Goal: Task Accomplishment & Management: Complete application form

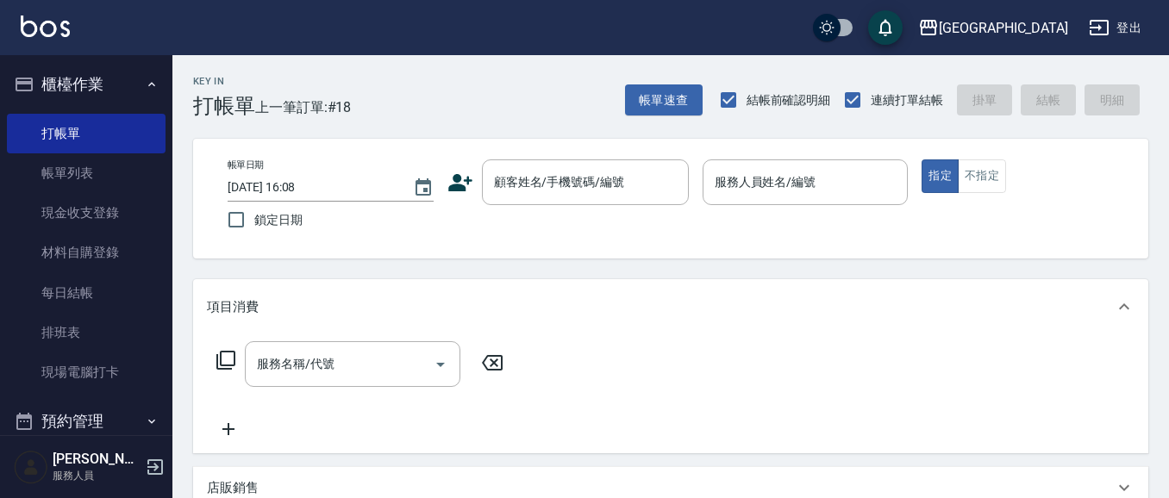
scroll to position [16, 0]
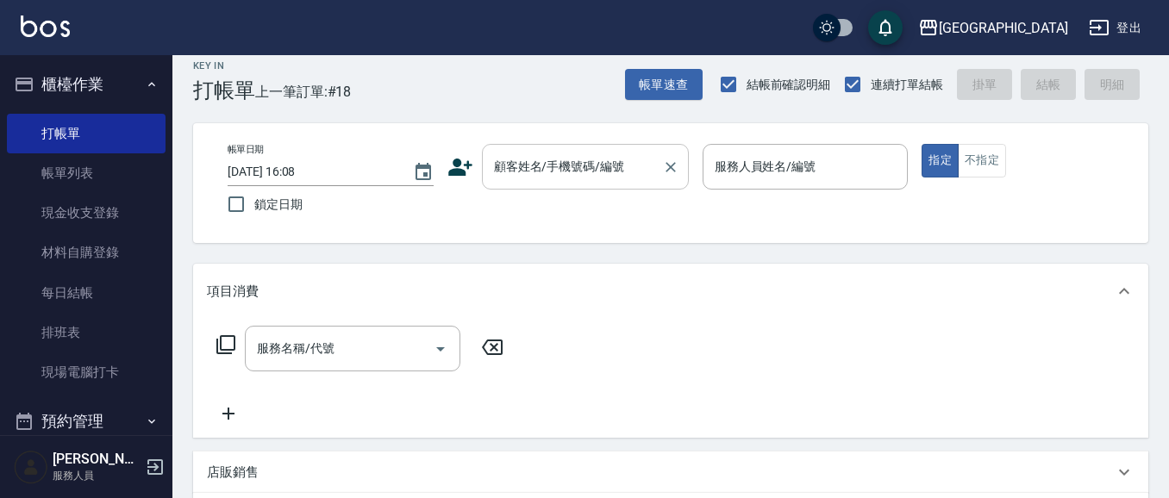
click at [587, 167] on input "顧客姓名/手機號碼/編號" at bounding box center [571, 167] width 165 height 30
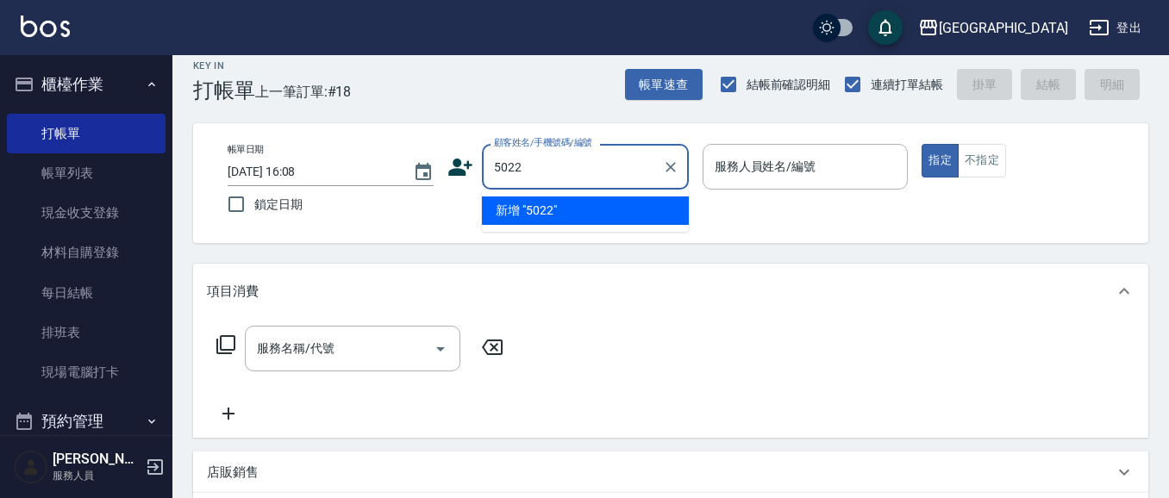
type input "5022"
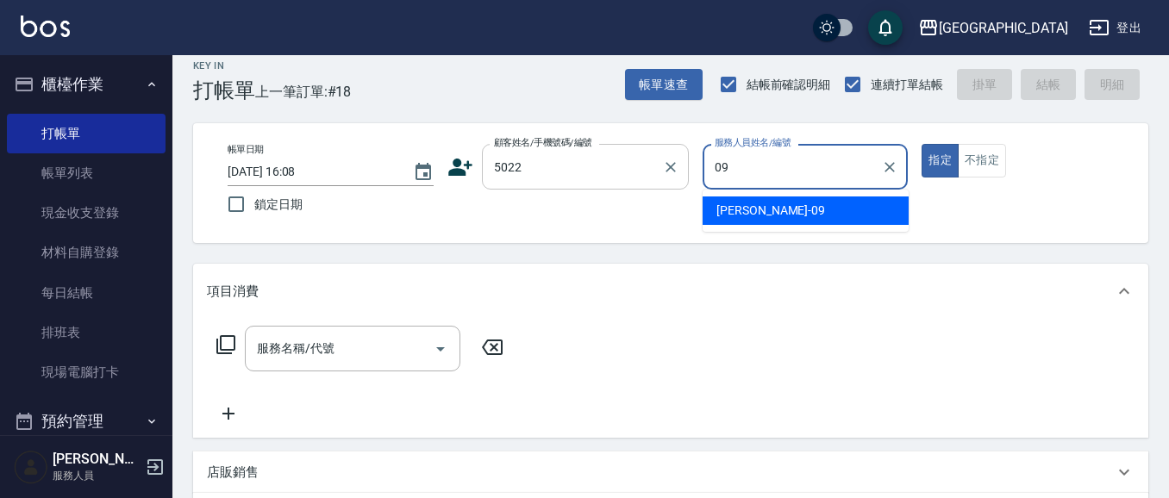
type input "09"
type button "true"
type input "[PERSON_NAME]-09"
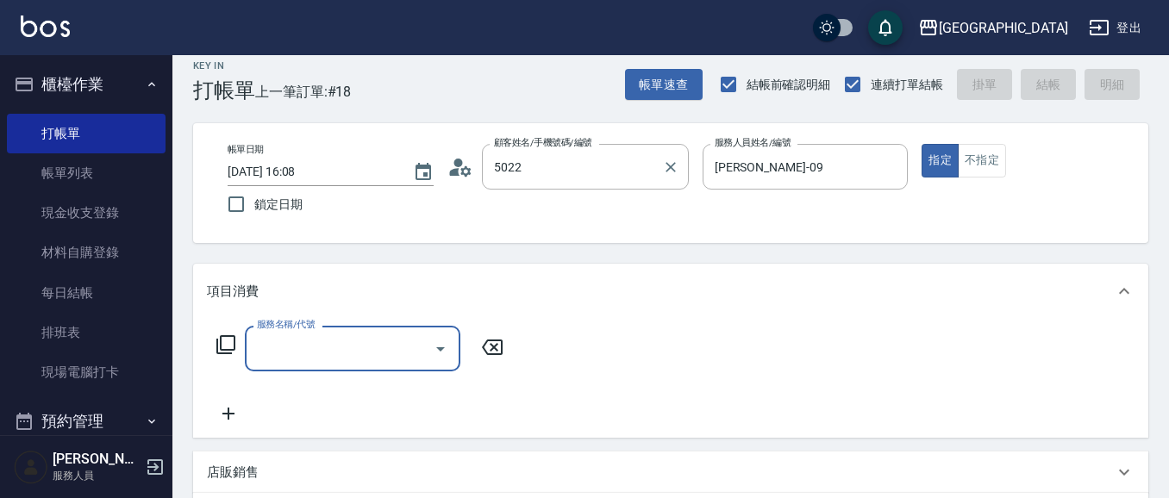
type input "[PERSON_NAME]/0972037080/5022"
drag, startPoint x: 678, startPoint y: 165, endPoint x: 654, endPoint y: 166, distance: 24.1
click at [674, 165] on icon "Clear" at bounding box center [670, 167] width 17 height 17
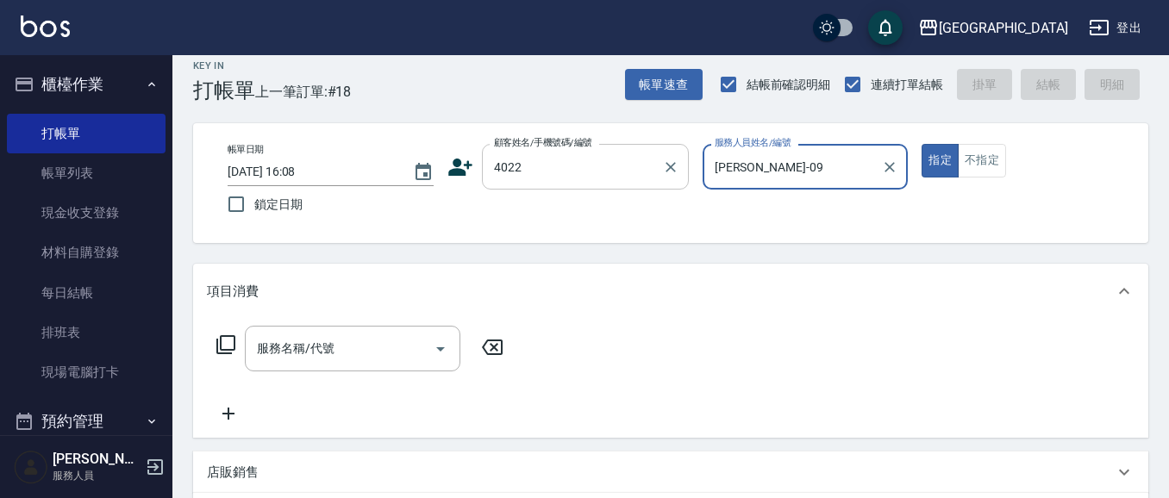
click at [921, 144] on button "指定" at bounding box center [939, 161] width 37 height 34
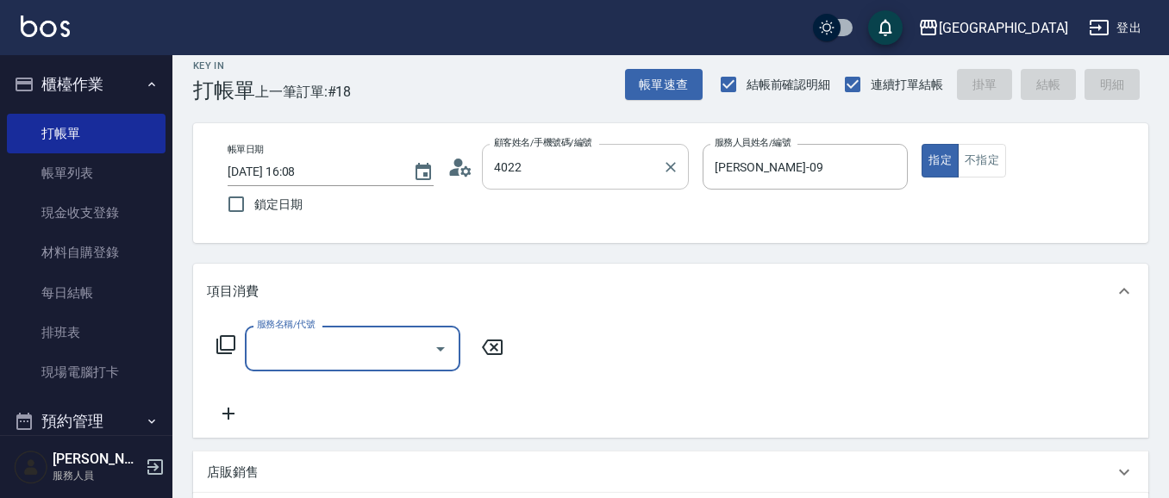
type input "[PERSON_NAME]/0937865526/4022"
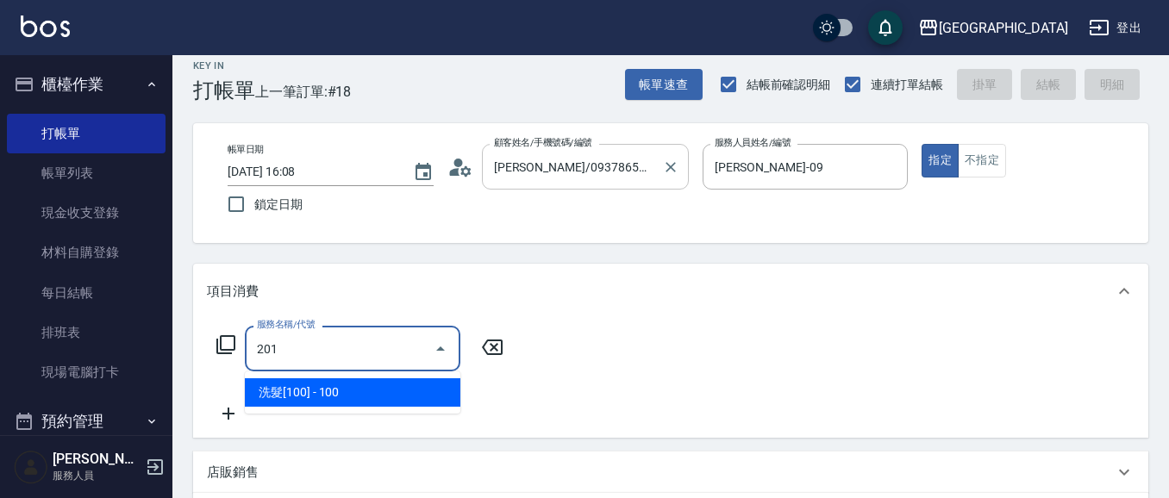
type input "洗髮[100](201)"
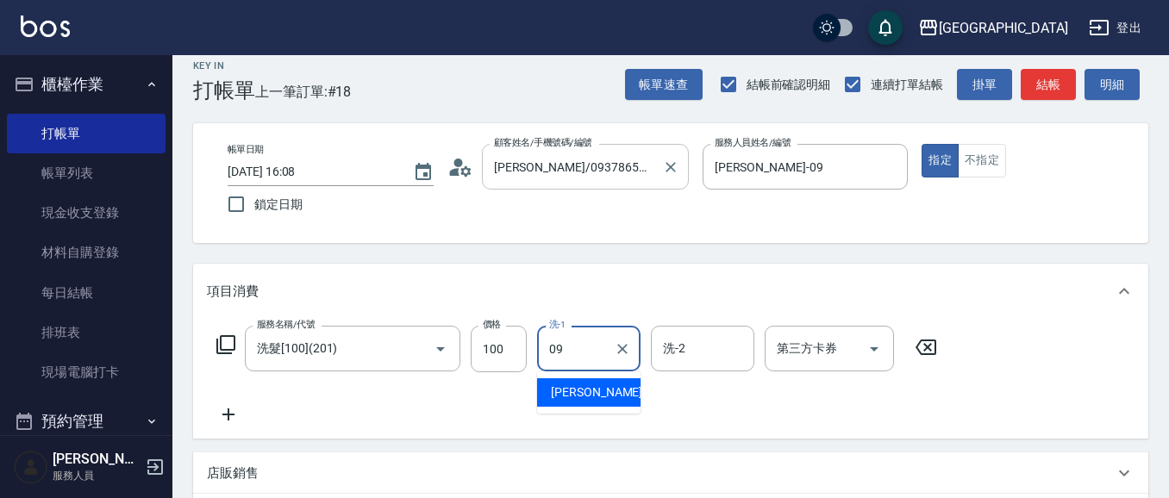
type input "[PERSON_NAME]-09"
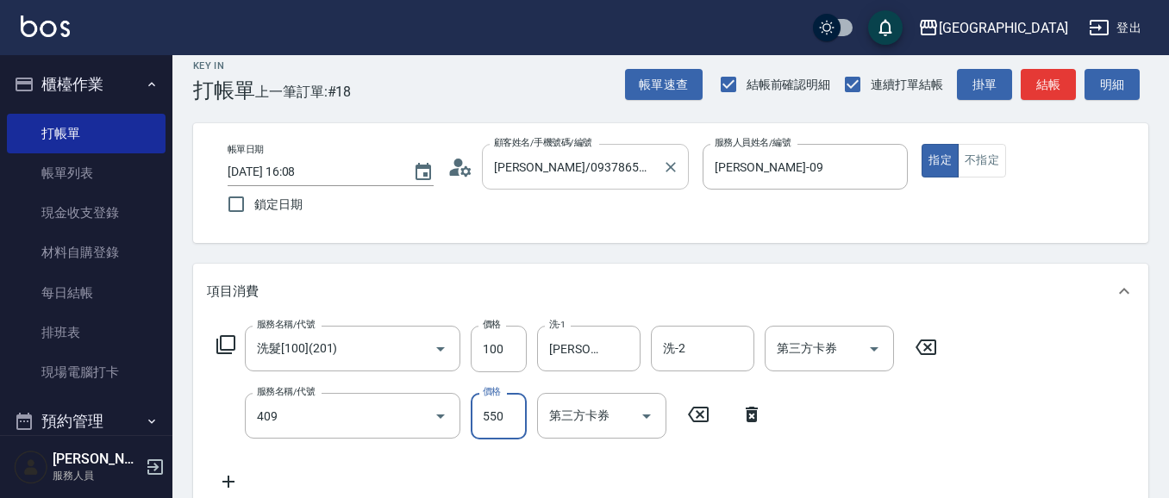
type input "剪髮(550)(409)"
type input "580"
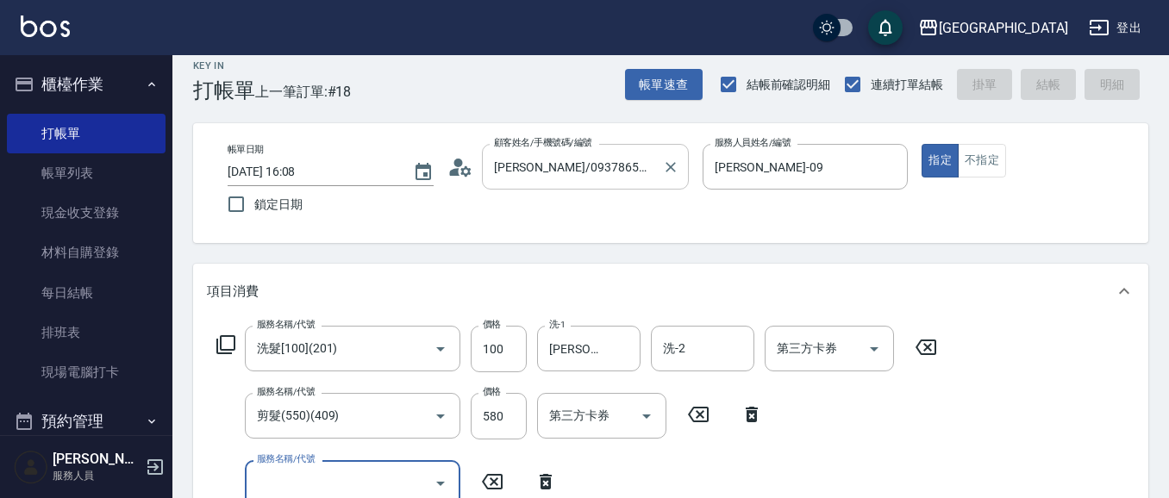
type input "[DATE] 18:18"
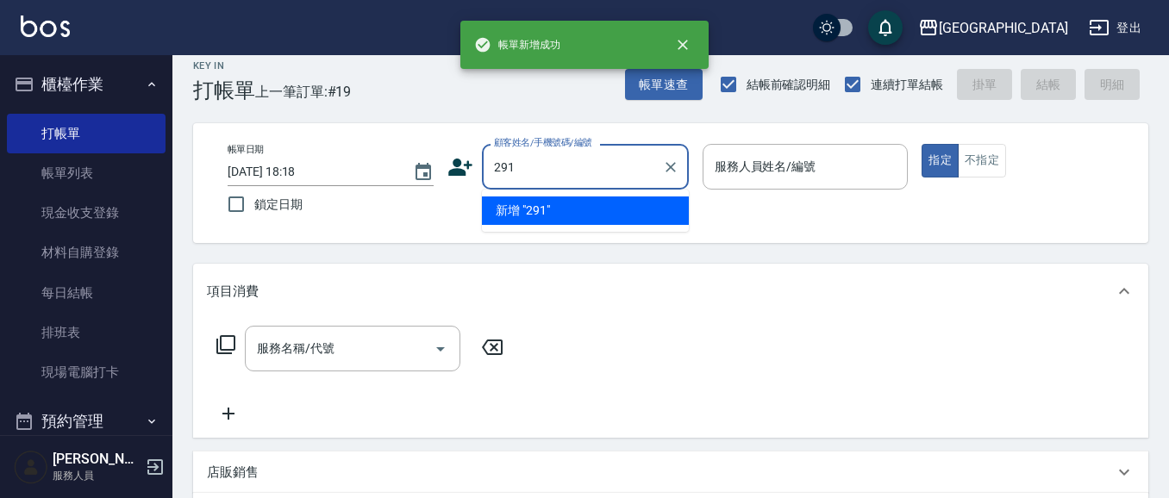
type input "291"
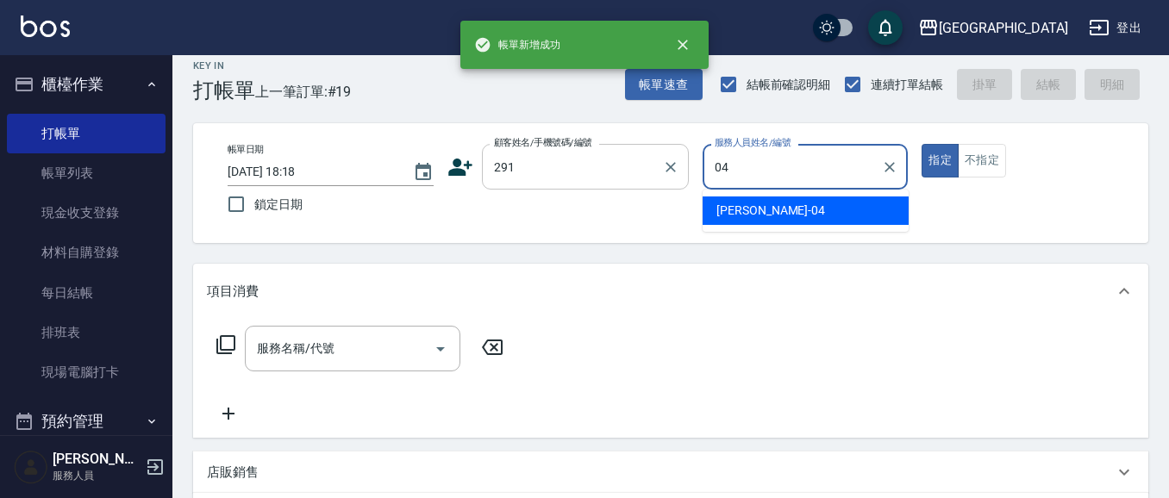
type input "[PERSON_NAME]-04"
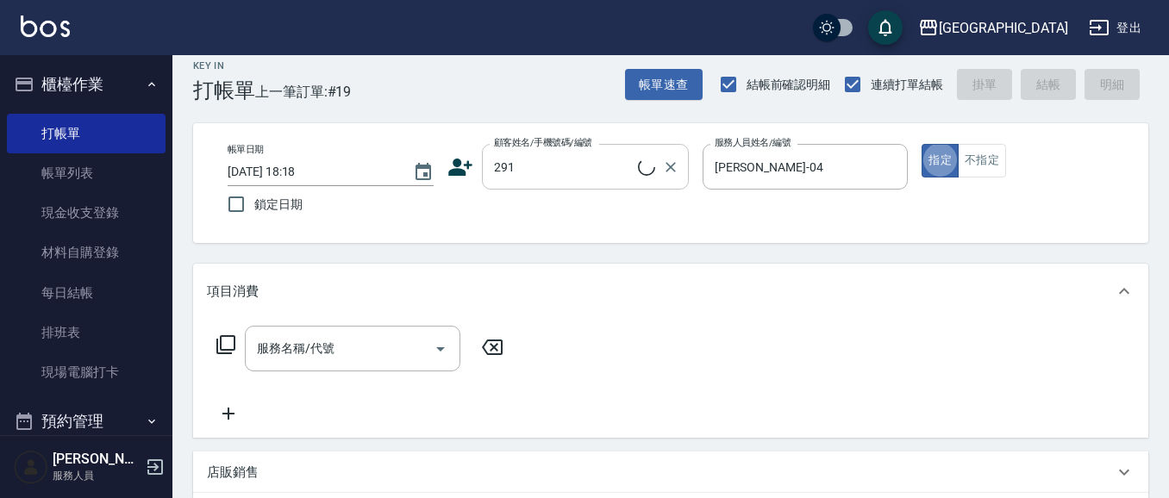
type input "[PERSON_NAME]/291/291"
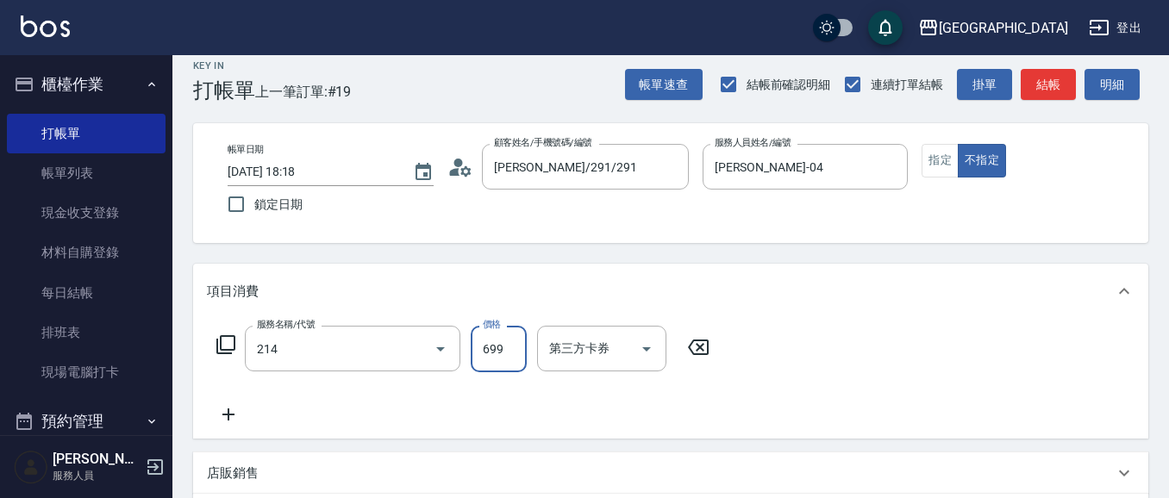
type input "滾珠洗髪699(214)"
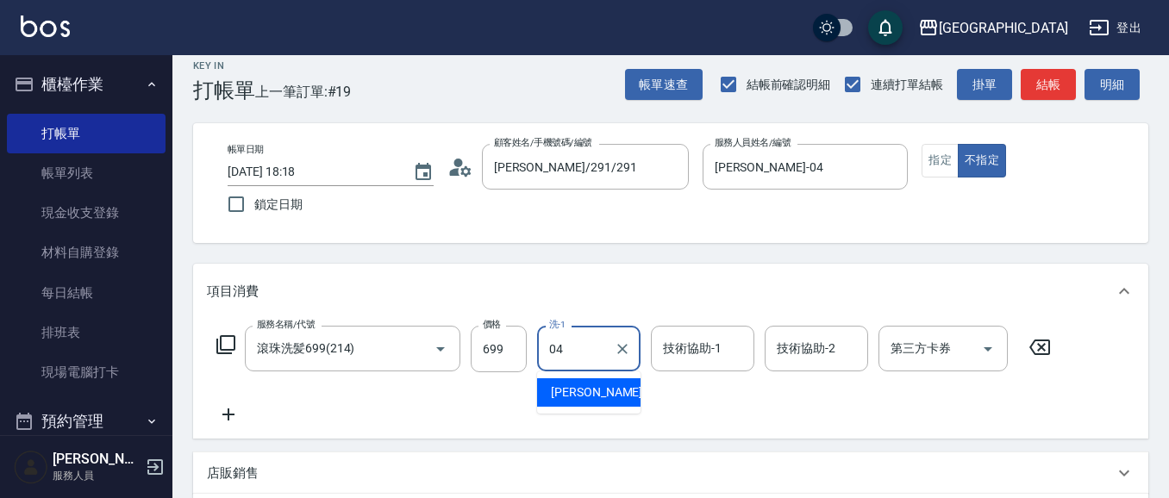
type input "[PERSON_NAME]-04"
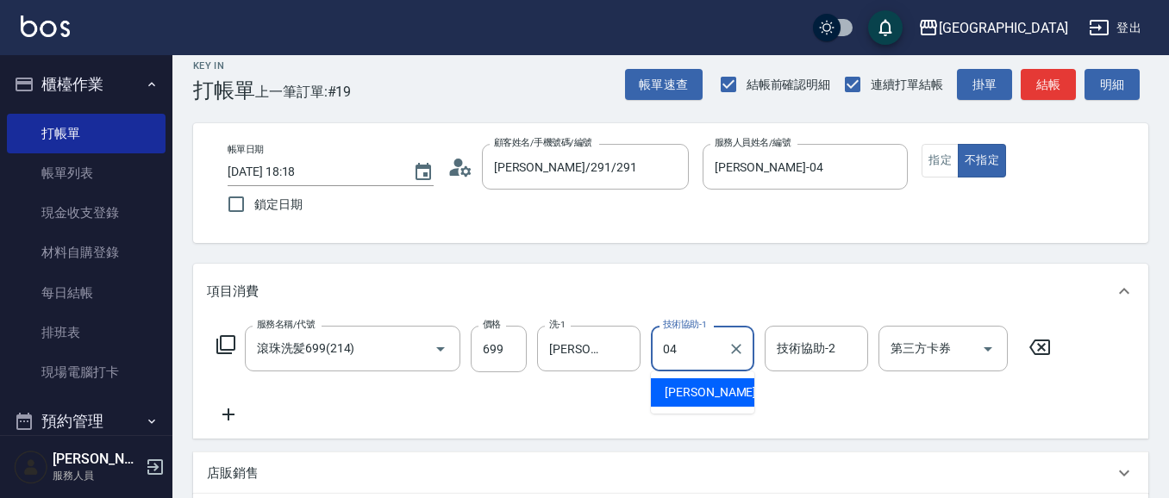
type input "[PERSON_NAME]-04"
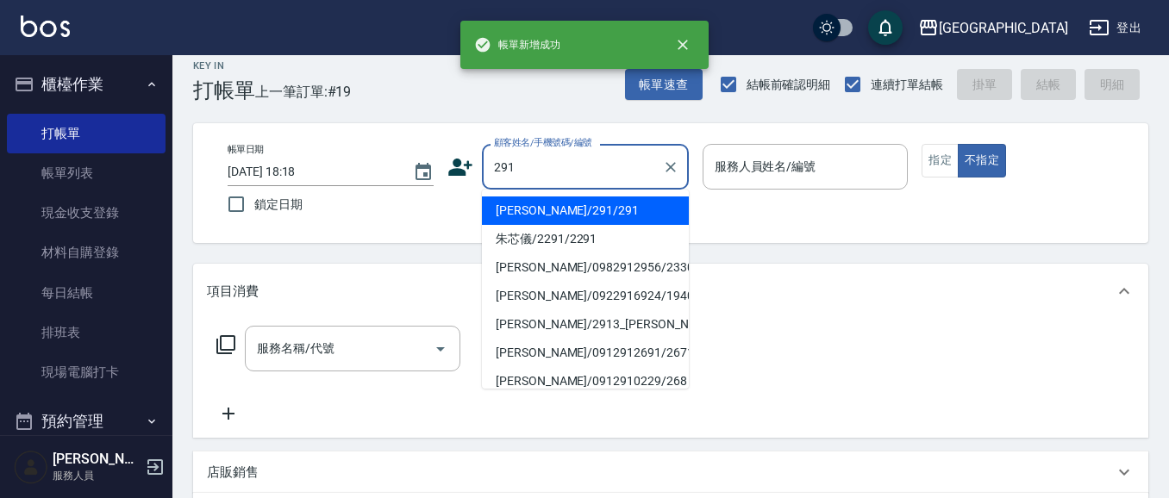
type input "291"
type input "04"
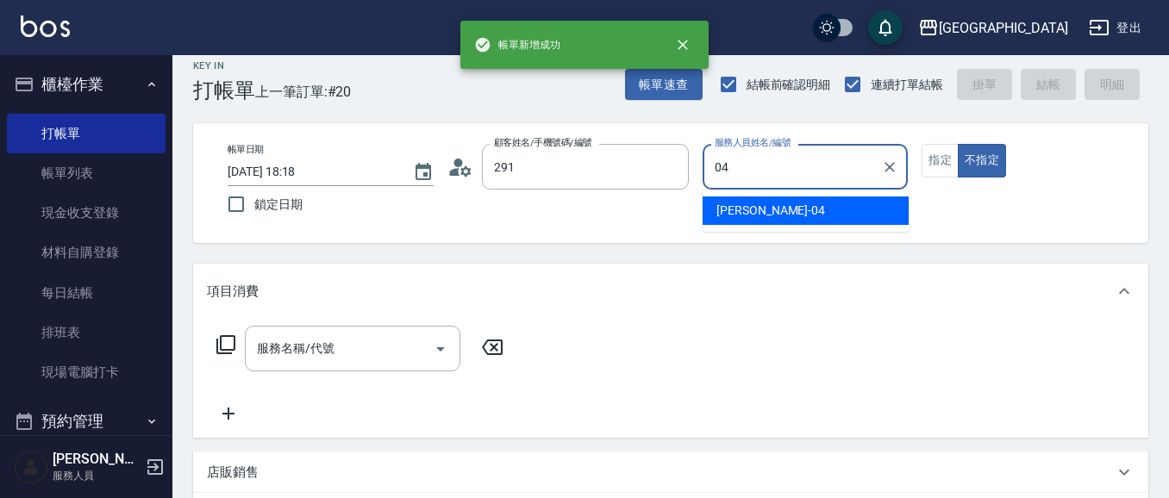
type input "[PERSON_NAME]/291/291"
type input "[PERSON_NAME]-04"
type button "false"
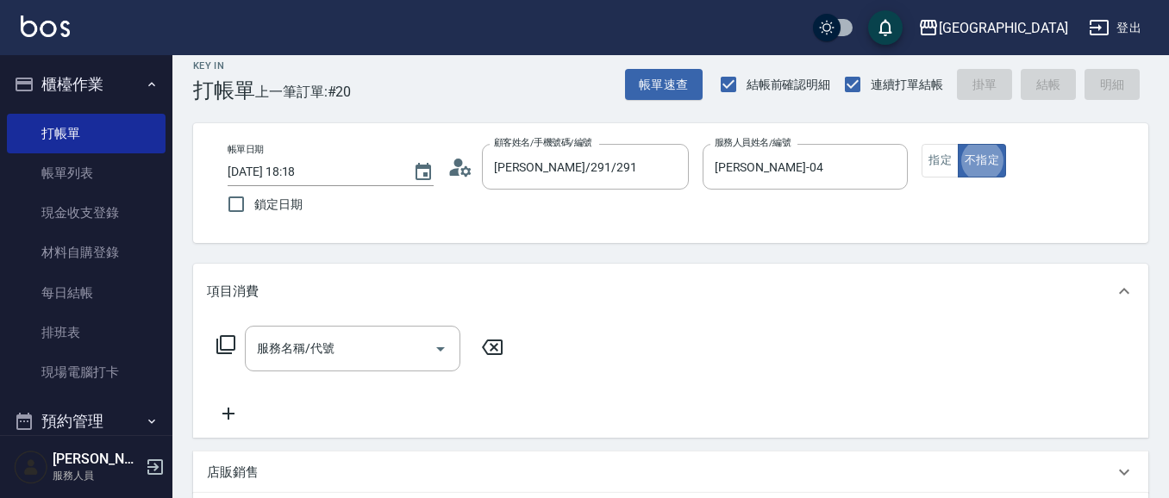
click at [317, 349] on div "服務名稱/代號 服務名稱/代號" at bounding box center [352, 349] width 215 height 46
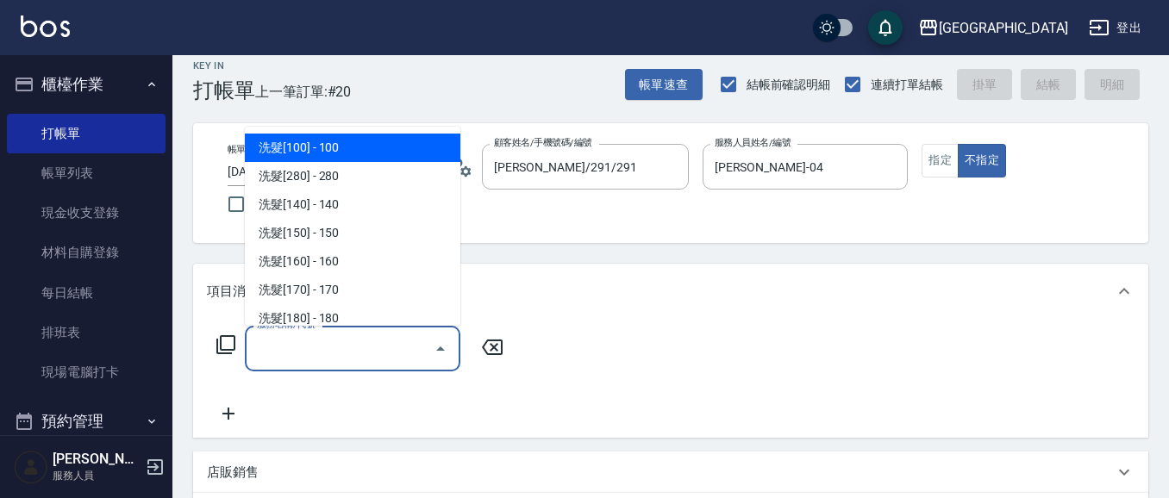
click at [334, 146] on span "洗髮[100] - 100" at bounding box center [352, 148] width 215 height 28
type input "洗髮[100](201)"
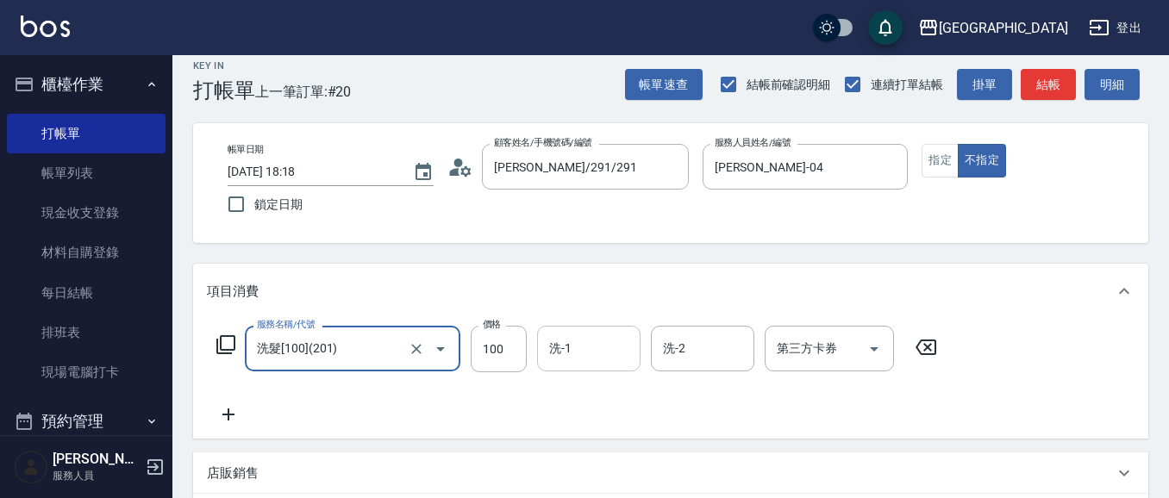
click at [579, 338] on input "洗-1" at bounding box center [589, 348] width 88 height 30
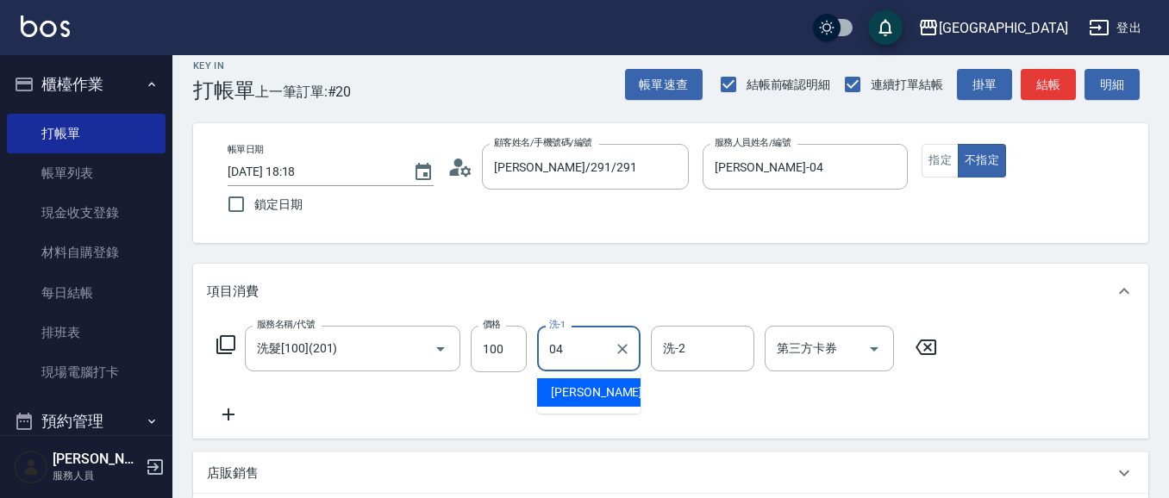
type input "[PERSON_NAME]-04"
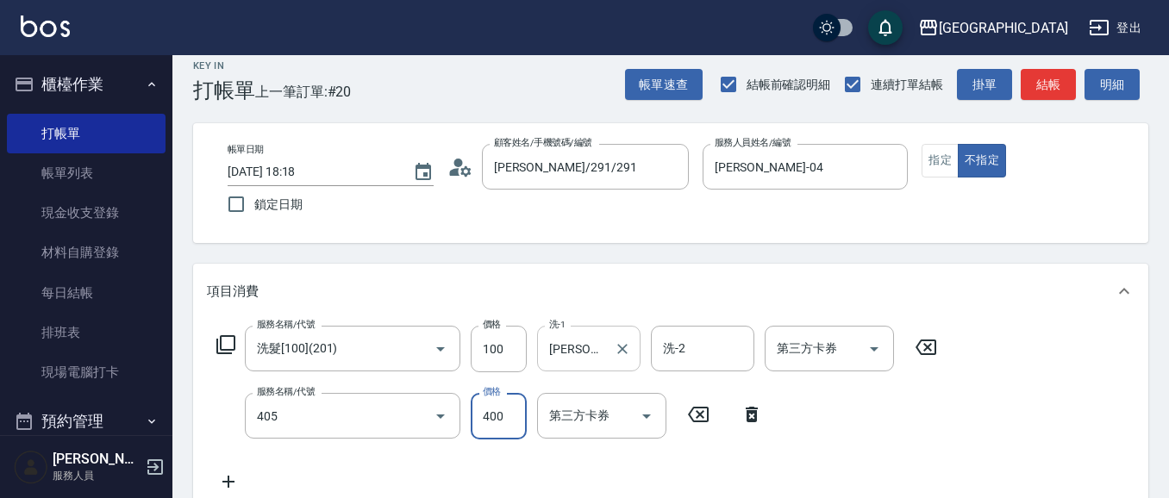
type input "剪髮(400)(405)"
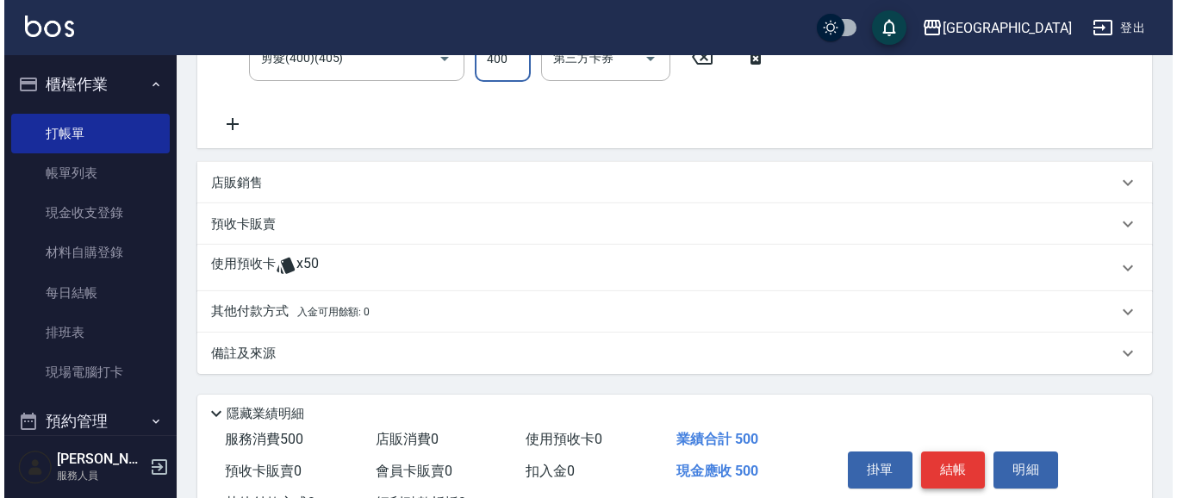
scroll to position [373, 0]
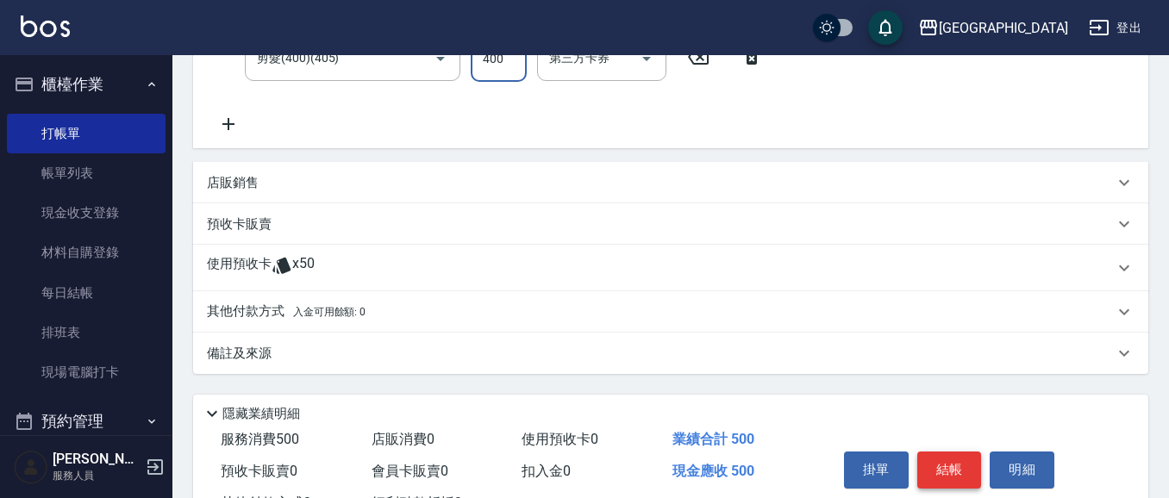
click at [939, 464] on button "結帳" at bounding box center [949, 470] width 65 height 36
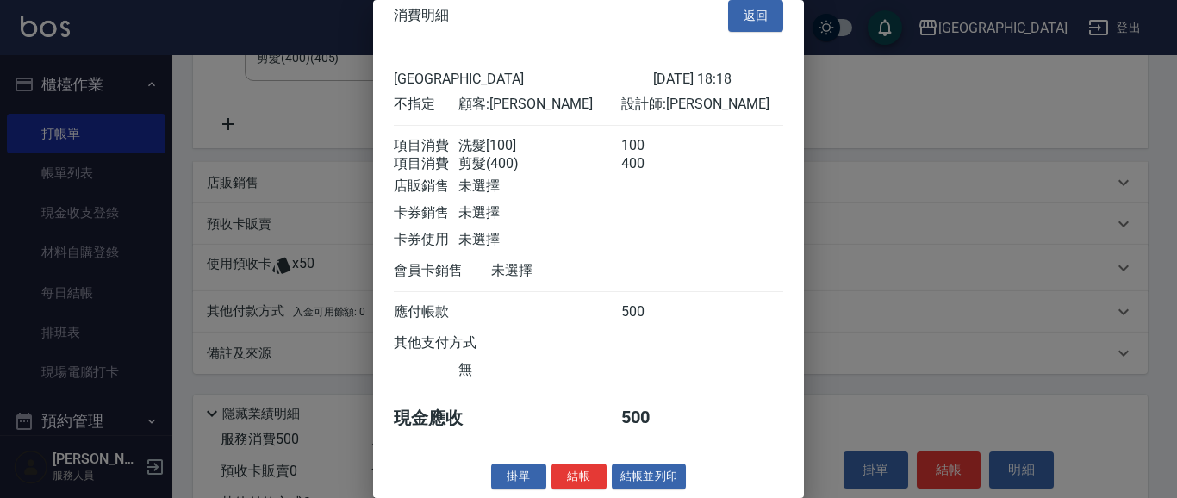
scroll to position [46, 0]
click at [570, 471] on button "結帳" at bounding box center [579, 477] width 55 height 27
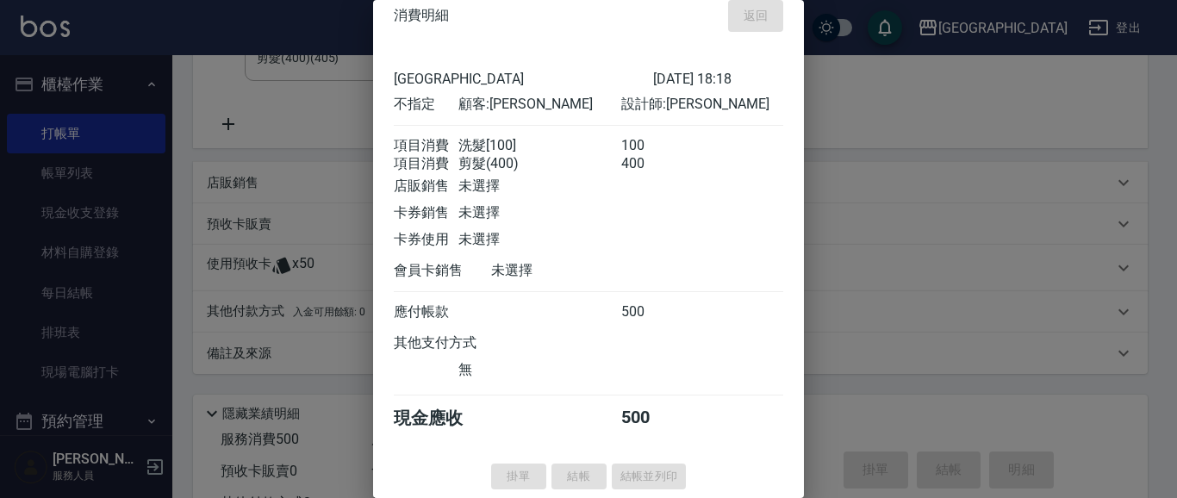
type input "[DATE] 18:19"
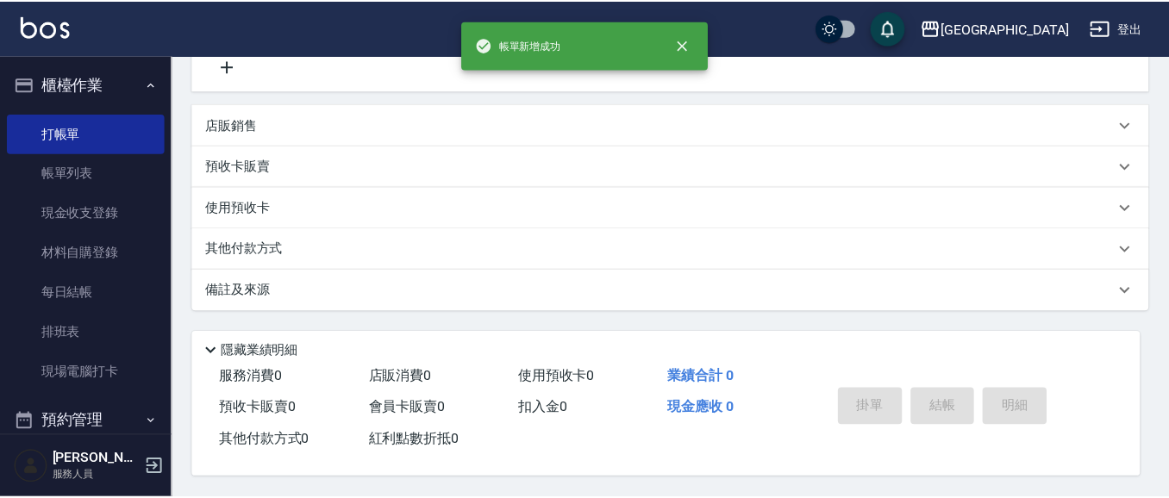
scroll to position [0, 0]
